Goal: Task Accomplishment & Management: Use online tool/utility

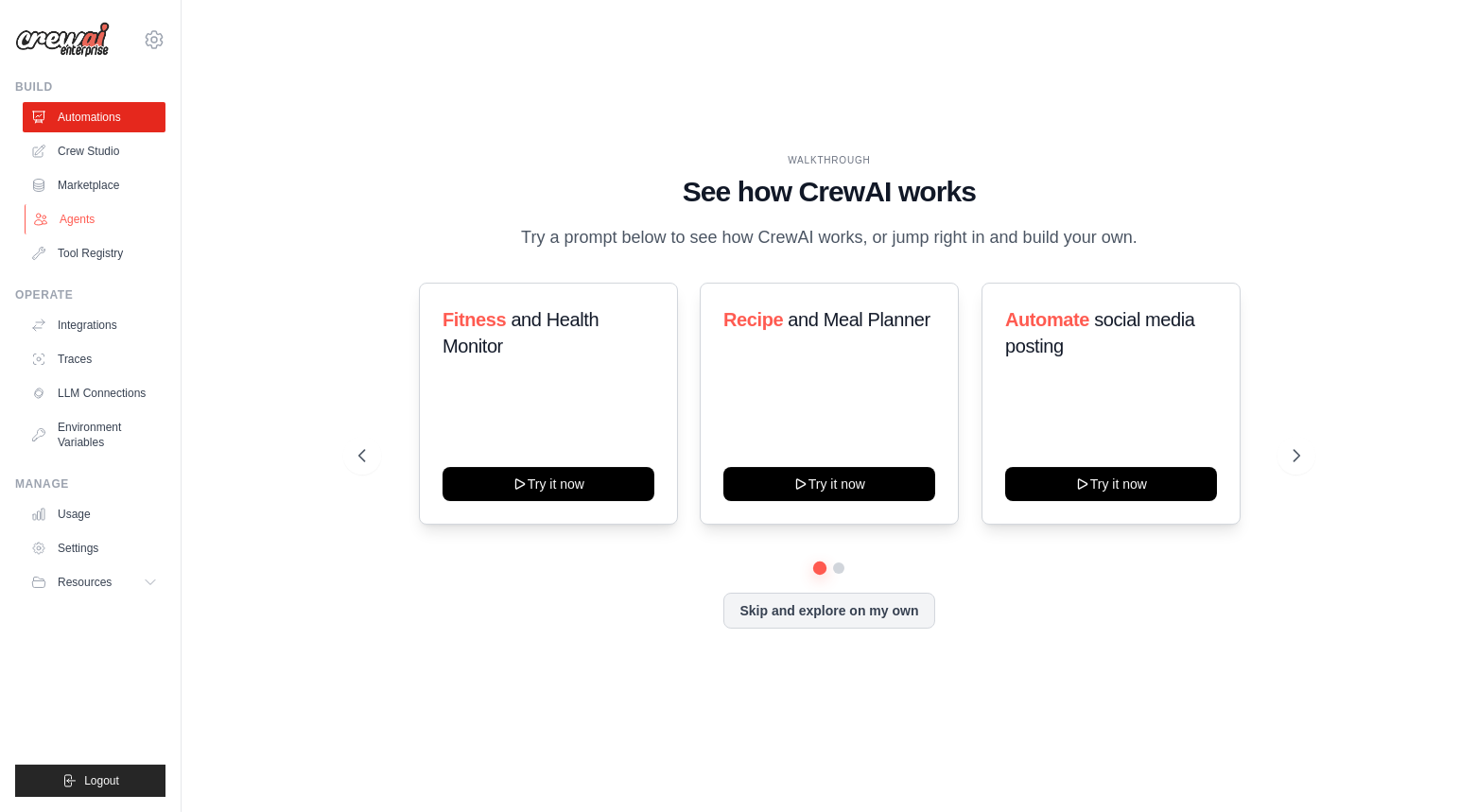
click at [83, 228] on link "Agents" at bounding box center [96, 219] width 143 height 31
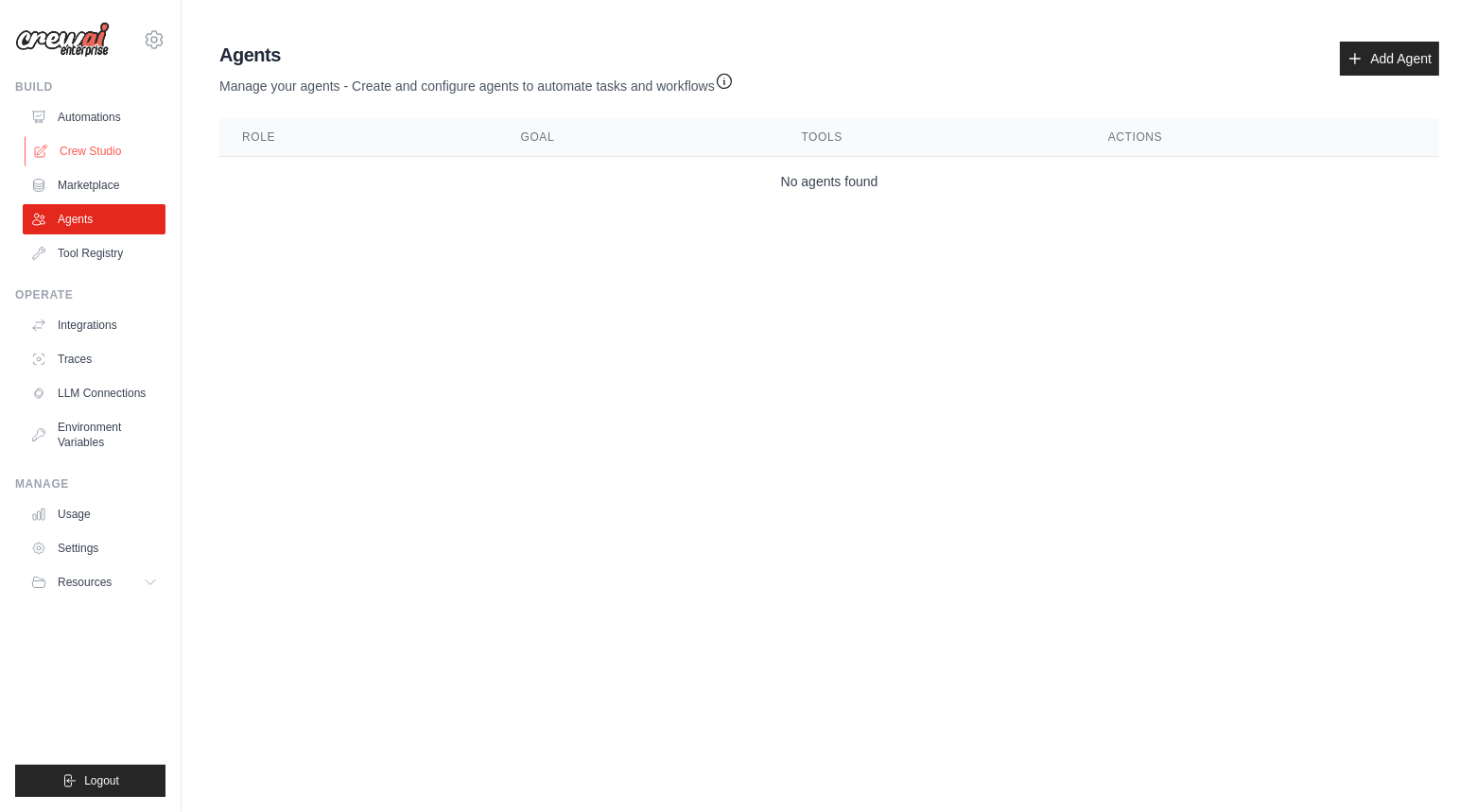
click at [95, 153] on link "Crew Studio" at bounding box center [96, 151] width 143 height 31
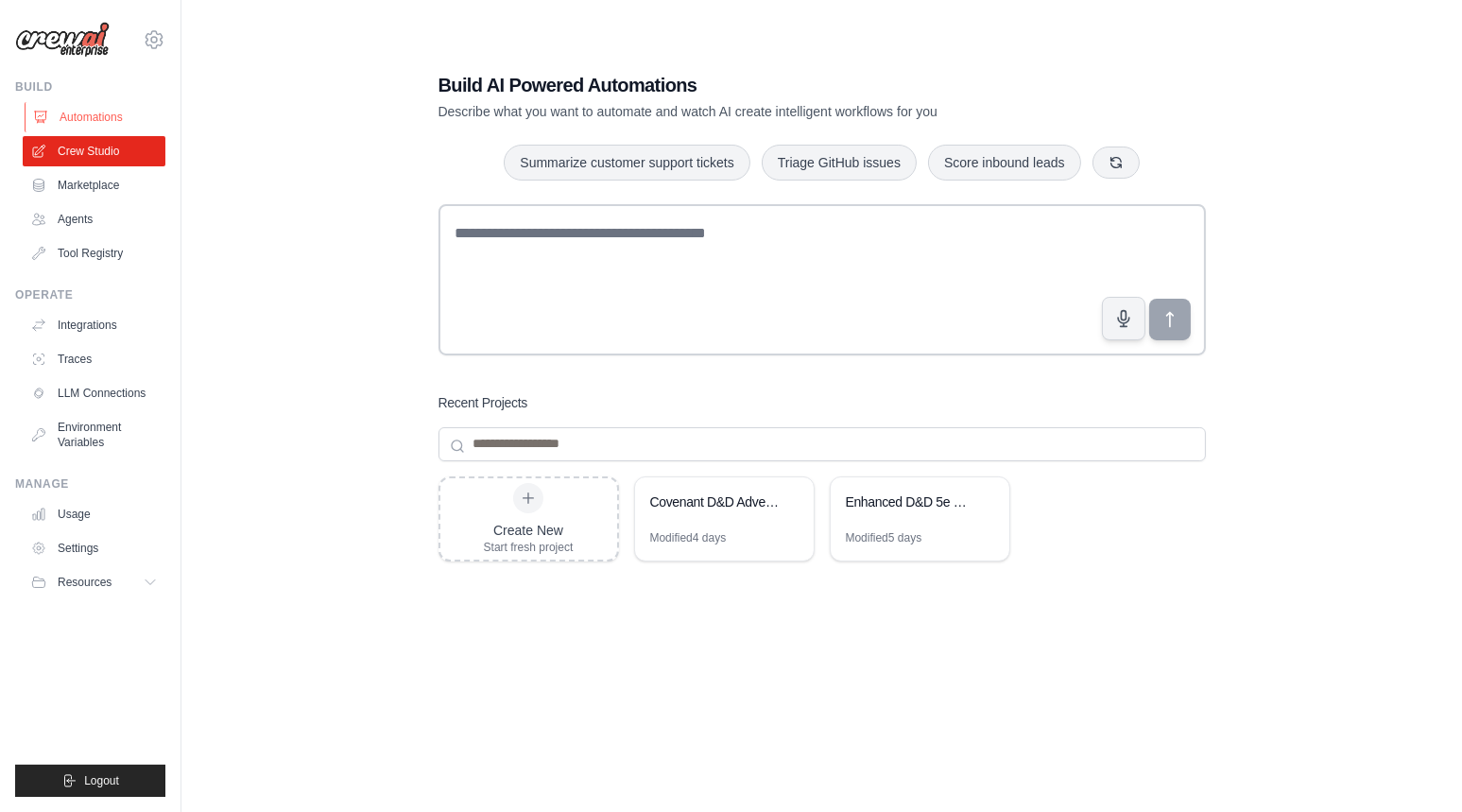
click at [85, 106] on link "Automations" at bounding box center [96, 117] width 143 height 31
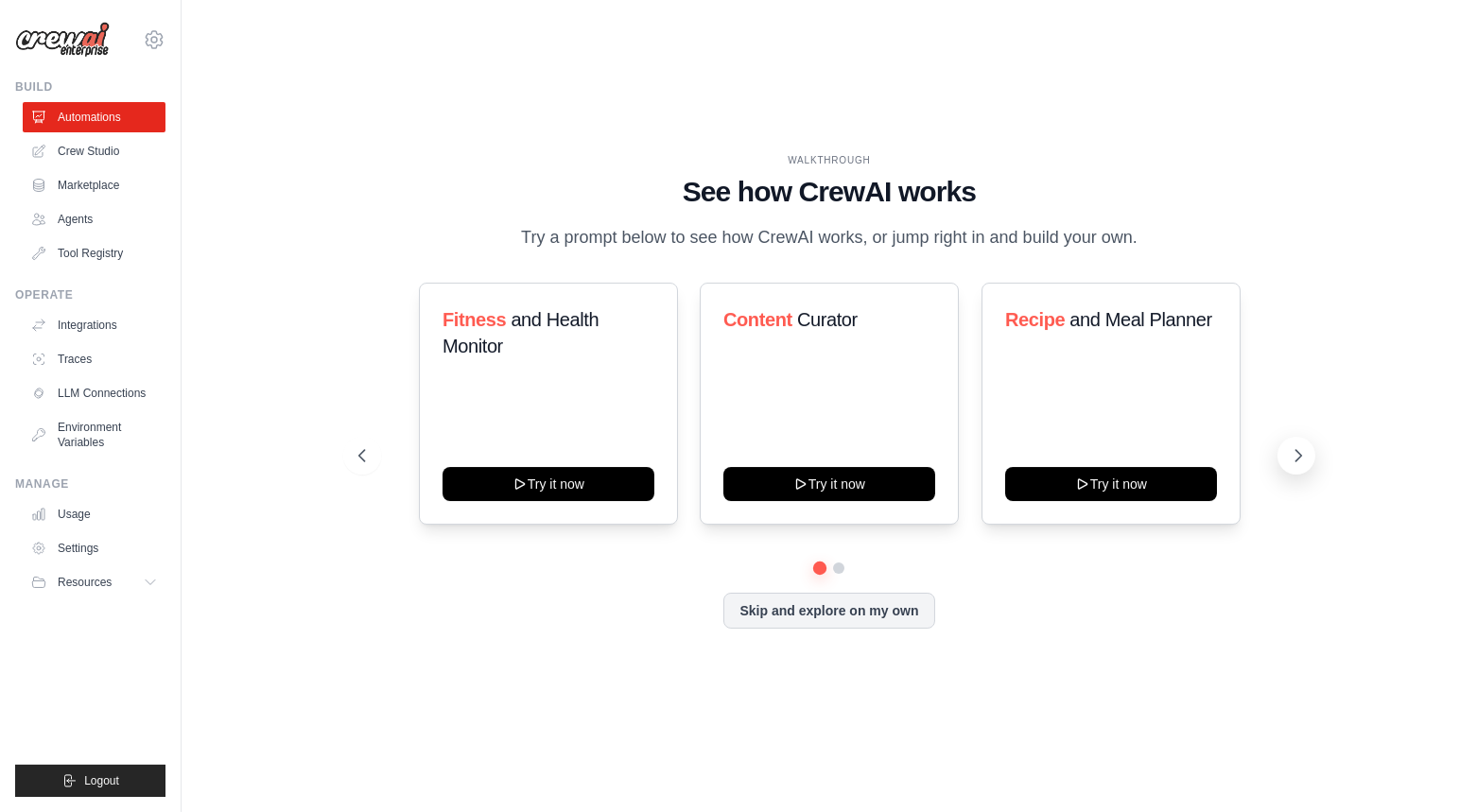
click at [1299, 454] on icon at bounding box center [1297, 455] width 19 height 19
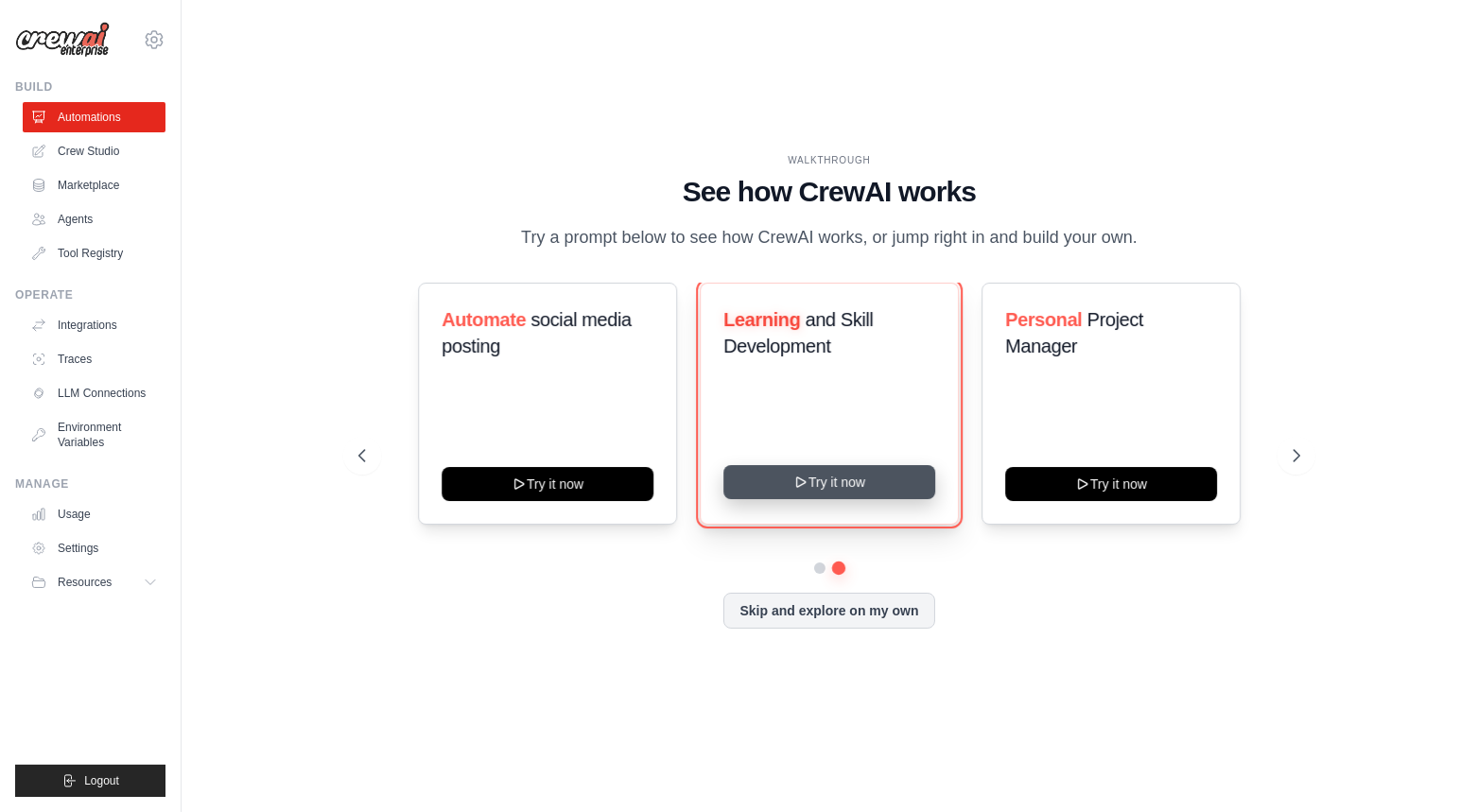
click at [825, 483] on button "Try it now" at bounding box center [829, 482] width 212 height 34
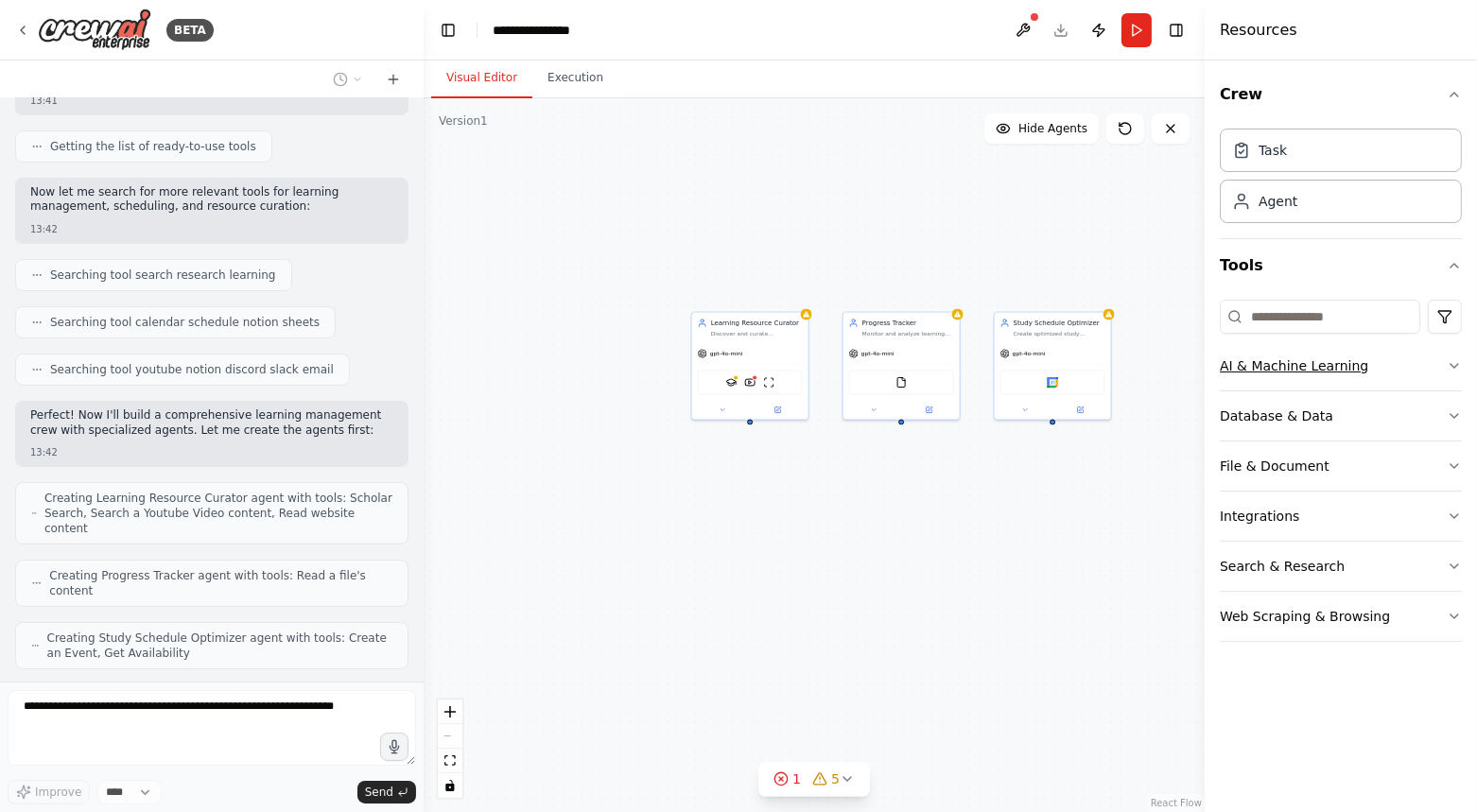
scroll to position [301, 0]
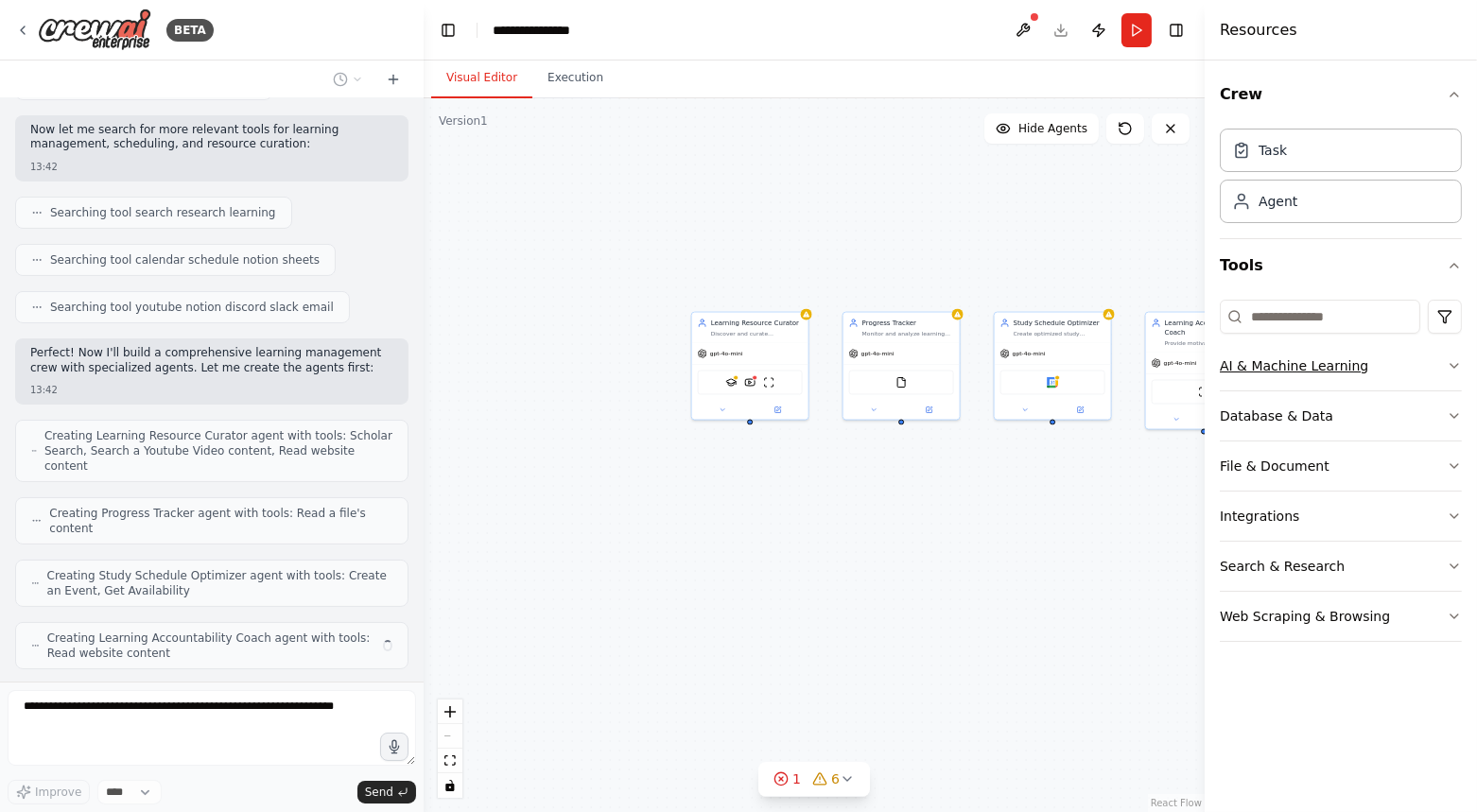
click at [1449, 353] on button "AI & Machine Learning" at bounding box center [1341, 366] width 242 height 50
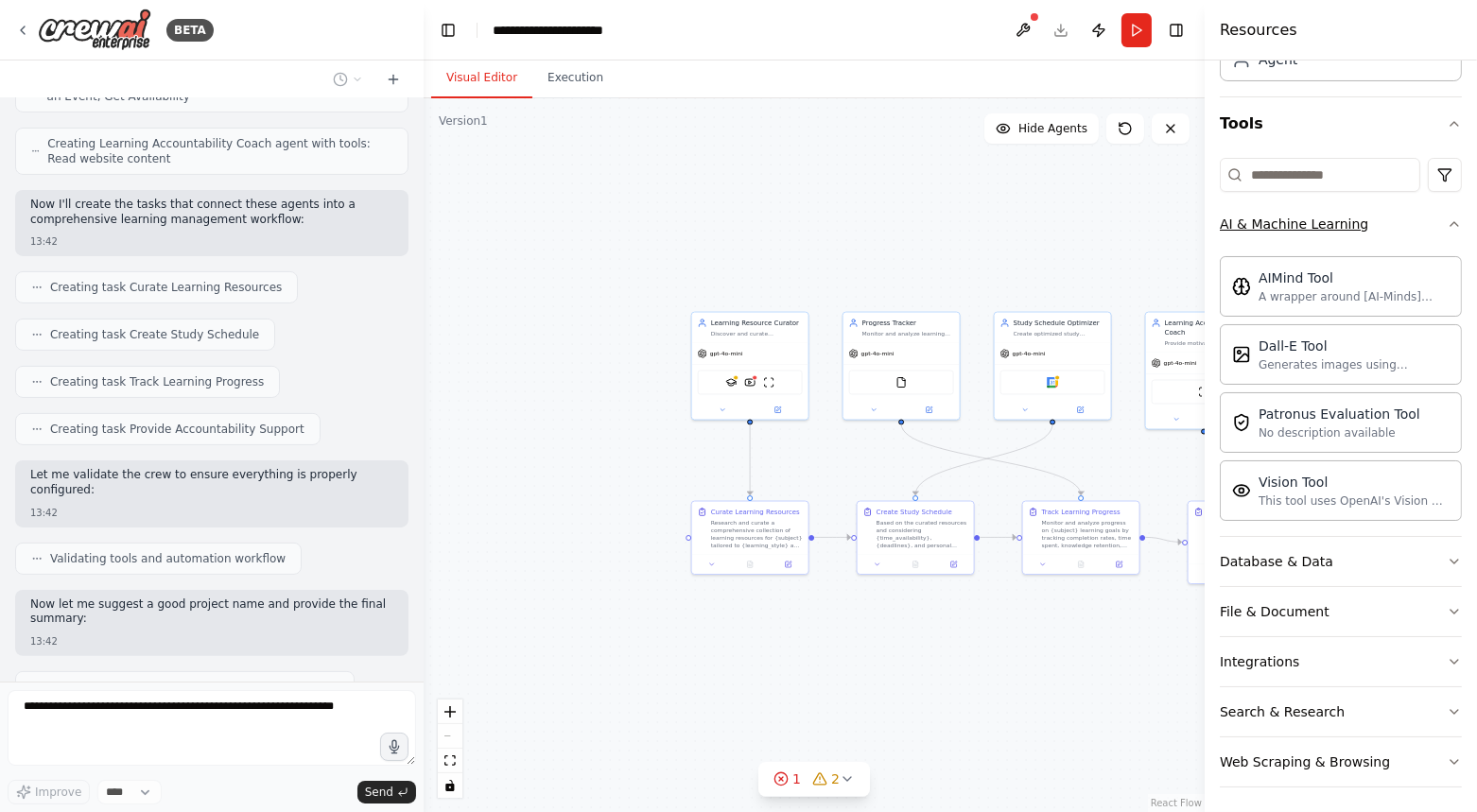
scroll to position [811, 0]
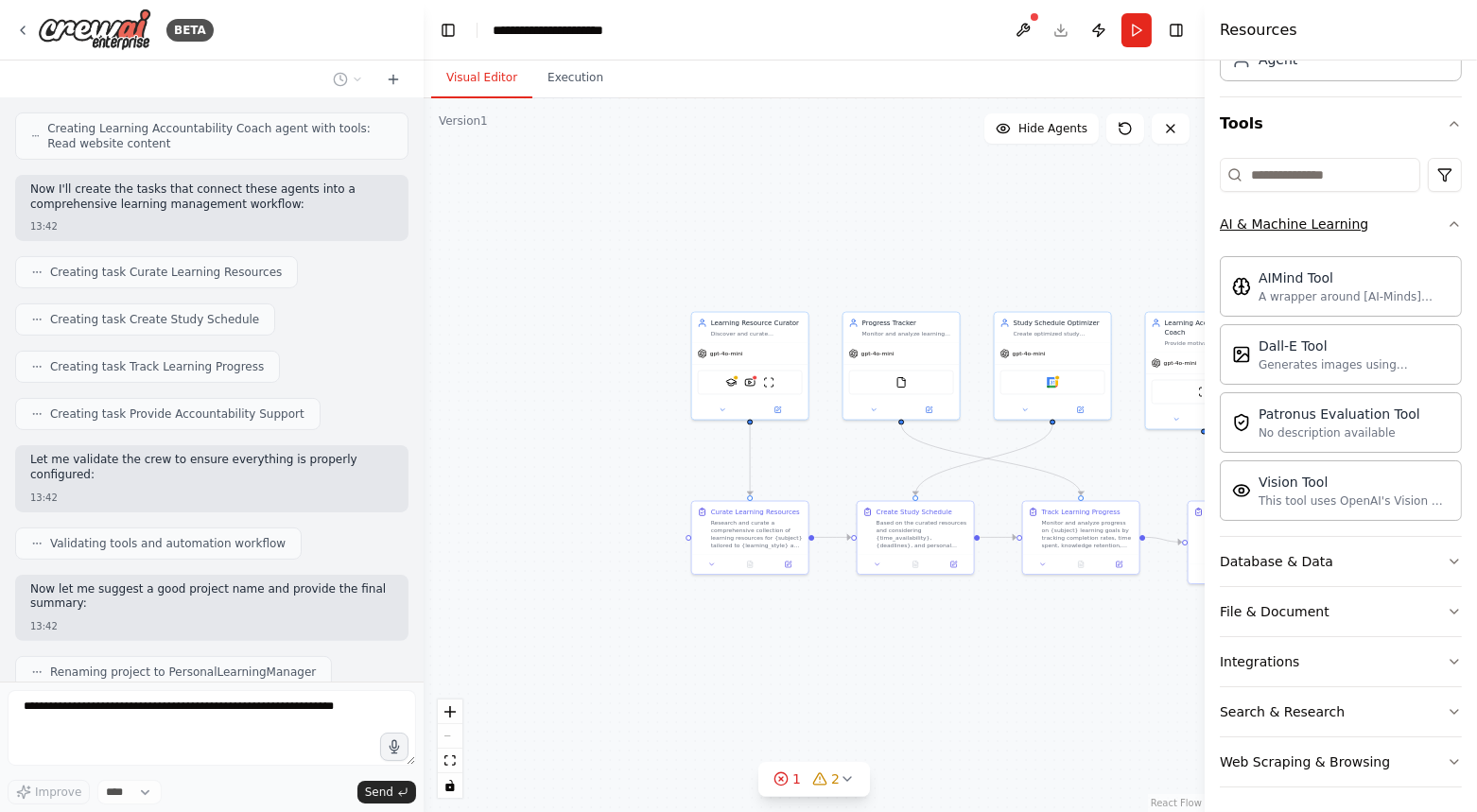
click at [1446, 228] on icon "button" at bounding box center [1453, 223] width 15 height 15
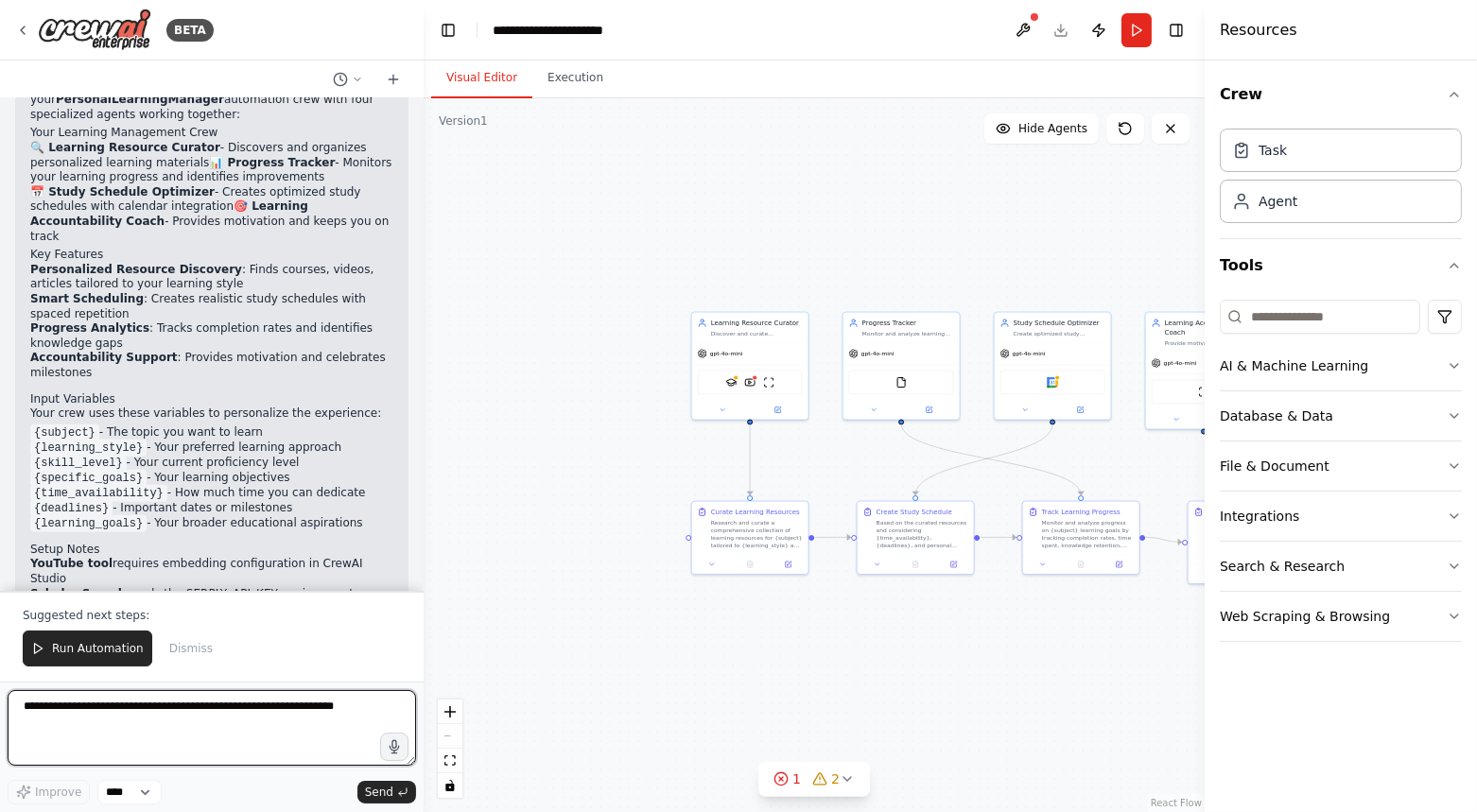
scroll to position [1457, 0]
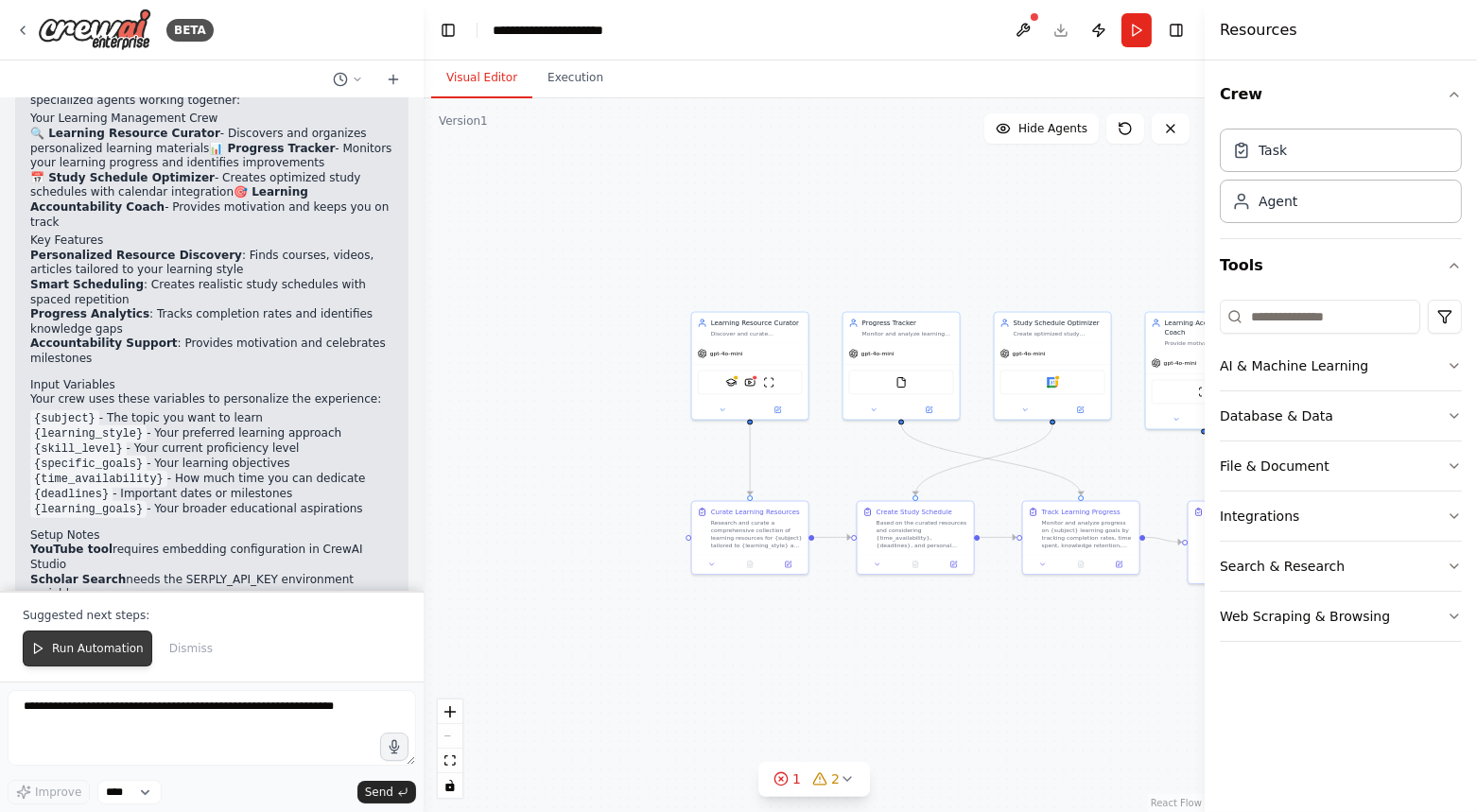
click at [77, 655] on span "Run Automation" at bounding box center [97, 647] width 91 height 15
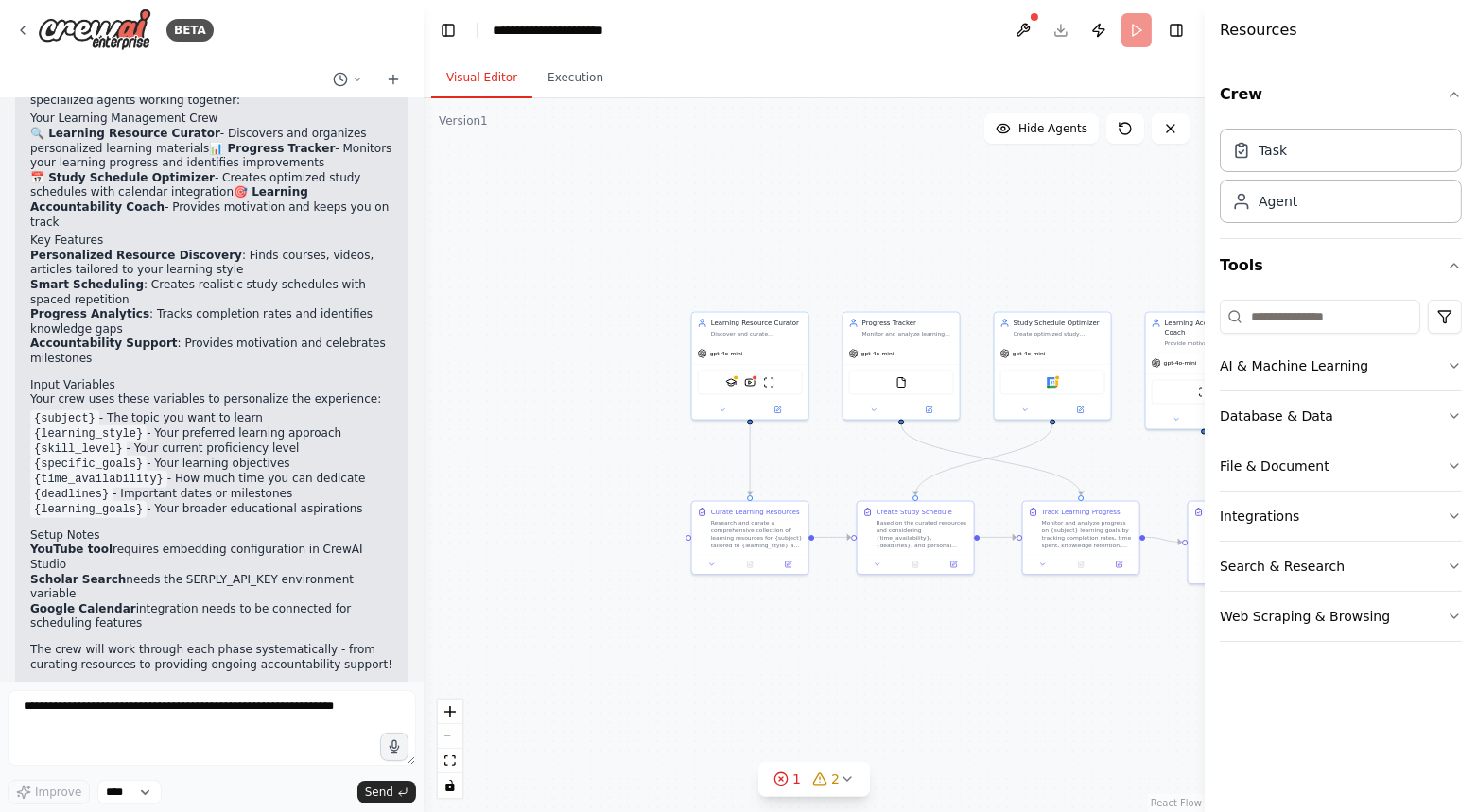
scroll to position [1367, 0]
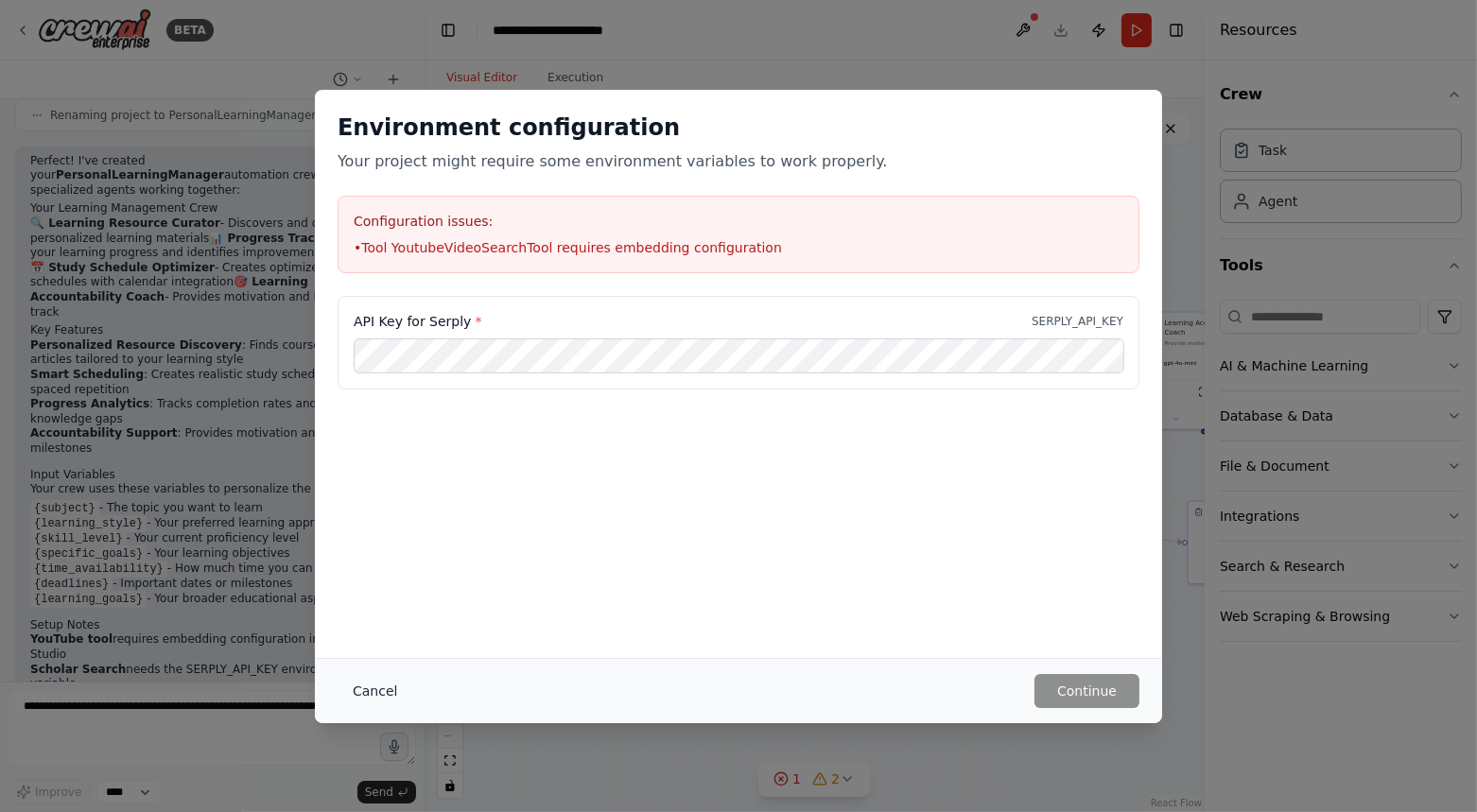
click at [359, 687] on button "Cancel" at bounding box center [374, 691] width 74 height 34
